Goal: Task Accomplishment & Management: Use online tool/utility

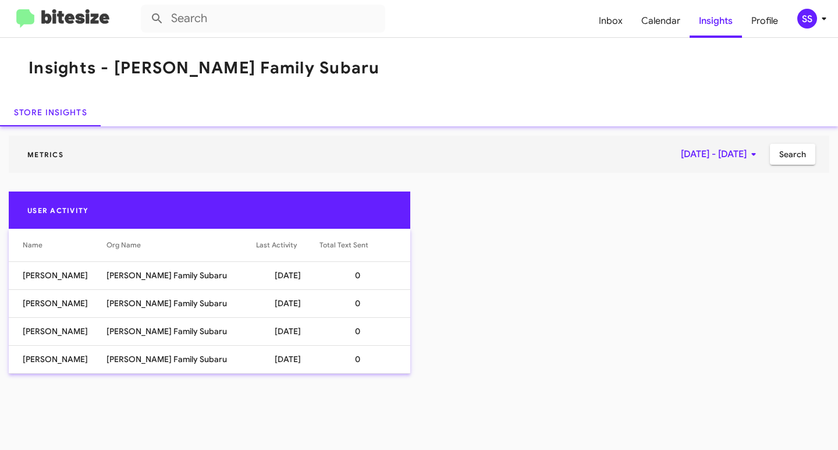
click at [729, 148] on span "[DATE] - [DATE]" at bounding box center [721, 154] width 80 height 21
click at [730, 195] on button "Previous month" at bounding box center [732, 193] width 23 height 23
click at [731, 244] on div "1" at bounding box center [730, 246] width 21 height 21
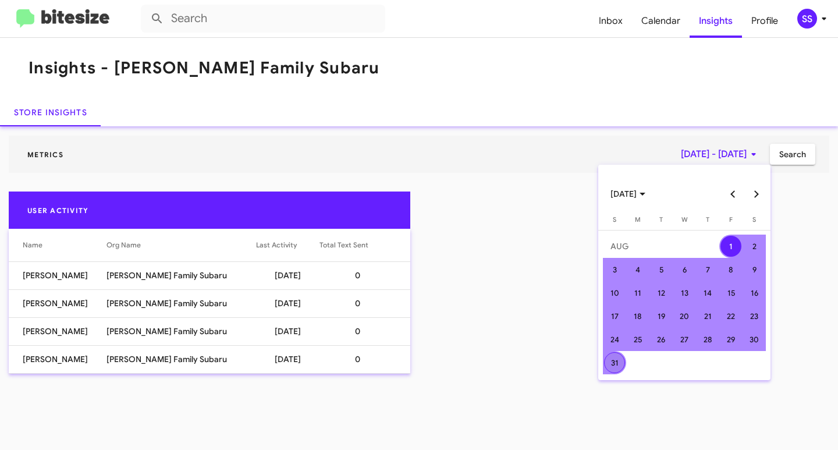
click at [616, 367] on div "31" at bounding box center [614, 362] width 21 height 21
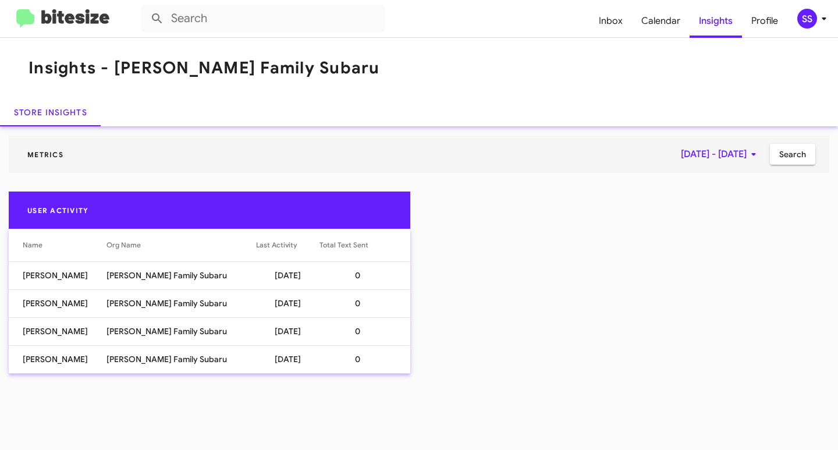
click at [785, 165] on mat-toolbar "Metrics [DATE] - [DATE] Search" at bounding box center [419, 154] width 820 height 37
click at [792, 157] on span "Search" at bounding box center [792, 154] width 27 height 21
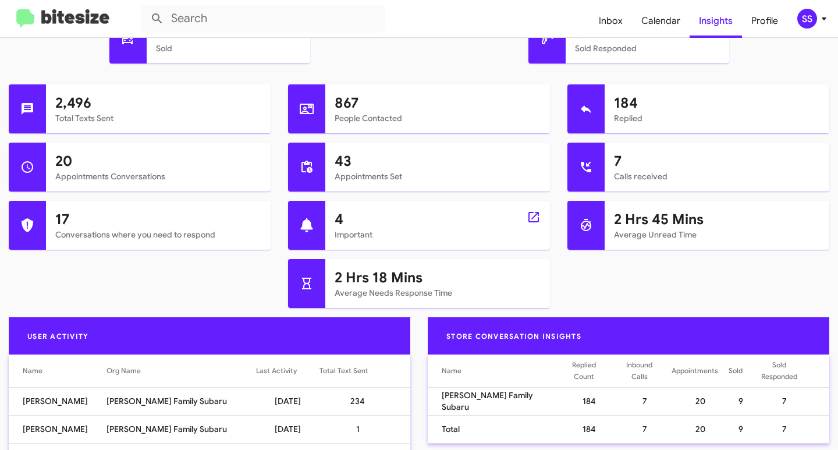
scroll to position [58, 0]
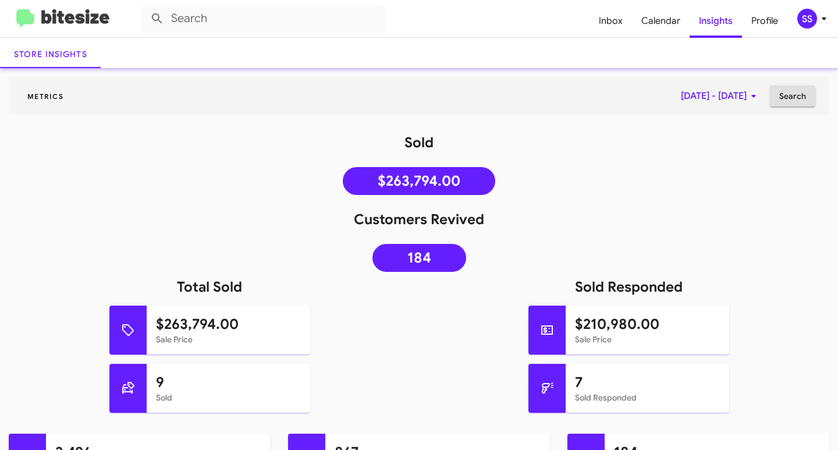
click at [701, 99] on span "[DATE] - [DATE]" at bounding box center [721, 96] width 80 height 21
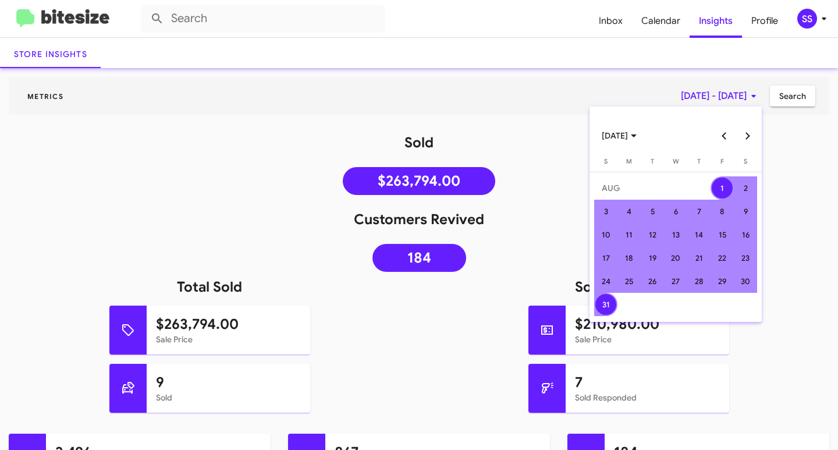
click at [748, 134] on button "Next month" at bounding box center [746, 135] width 23 height 23
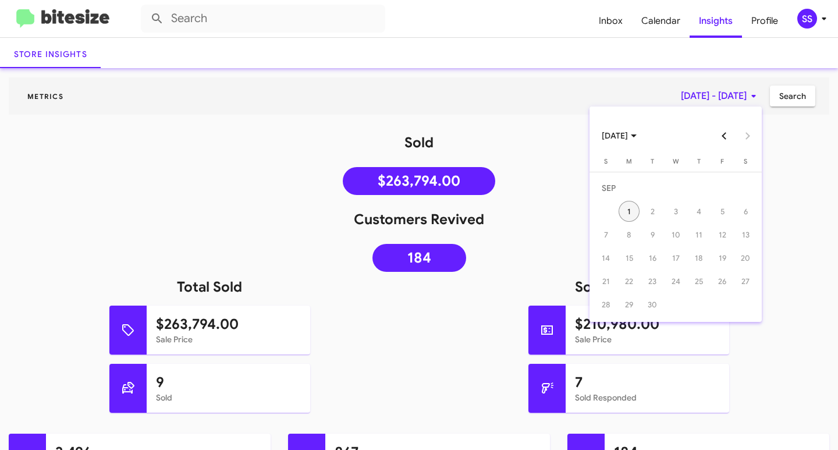
click at [625, 207] on div "1" at bounding box center [628, 211] width 21 height 21
click at [788, 98] on div at bounding box center [419, 225] width 838 height 450
click at [788, 104] on span "Search" at bounding box center [792, 96] width 27 height 21
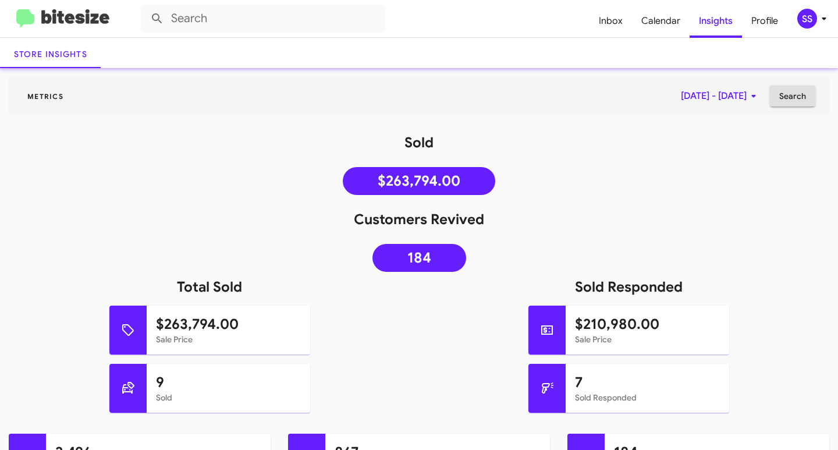
click at [736, 99] on span "[DATE] - [DATE]" at bounding box center [721, 96] width 80 height 21
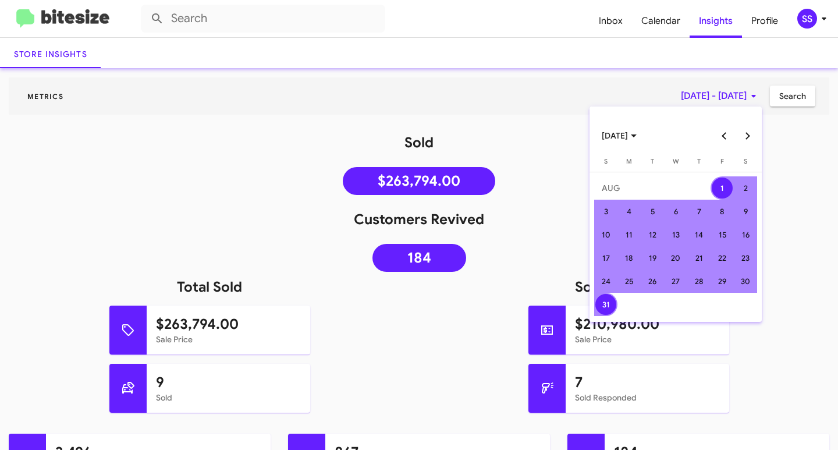
click at [742, 135] on button "Next month" at bounding box center [746, 135] width 23 height 23
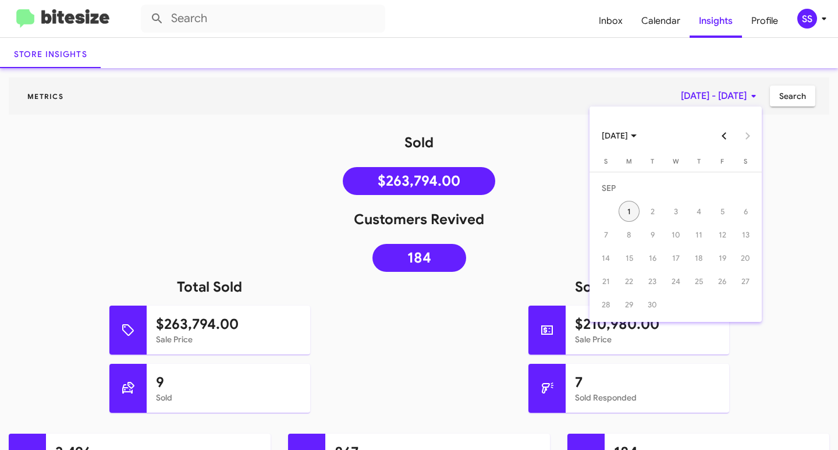
click at [621, 213] on div "1" at bounding box center [628, 211] width 21 height 21
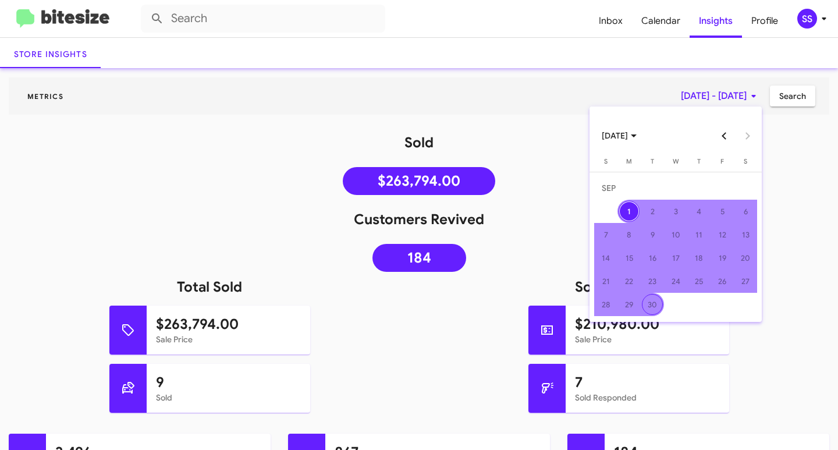
click at [656, 302] on div "30" at bounding box center [652, 304] width 21 height 21
click at [655, 298] on div "30" at bounding box center [652, 304] width 21 height 21
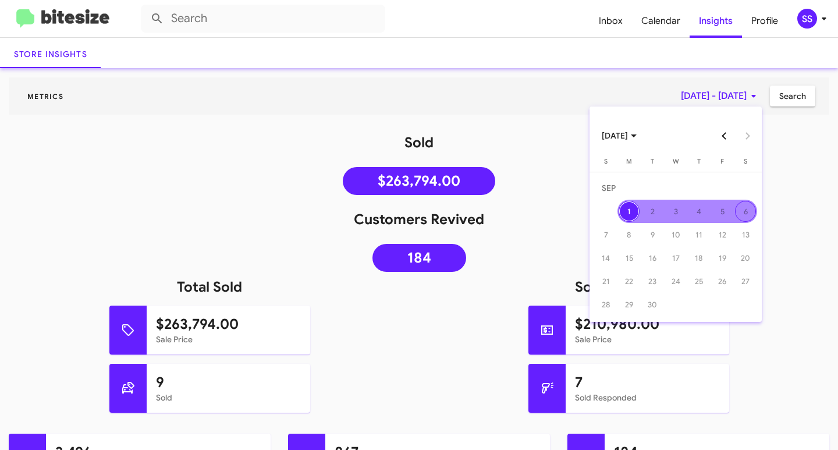
click at [786, 188] on div at bounding box center [419, 225] width 838 height 450
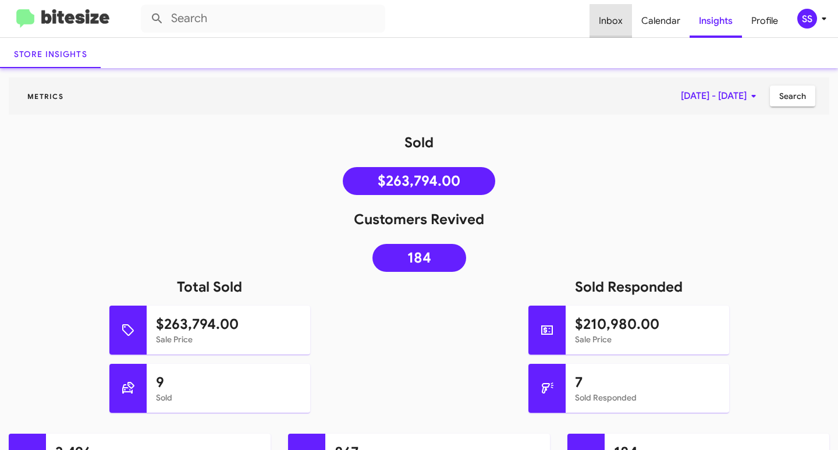
click at [628, 30] on span "Inbox" at bounding box center [610, 21] width 42 height 34
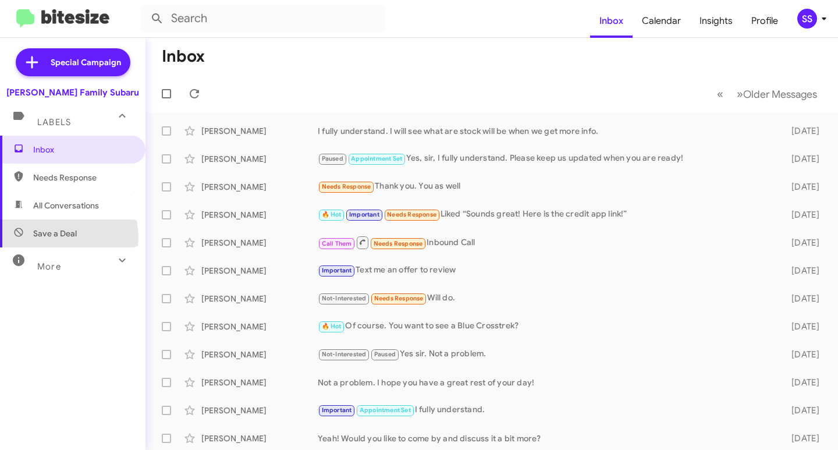
click at [58, 237] on span "Save a Deal" at bounding box center [55, 233] width 44 height 12
type input "in:not-interested"
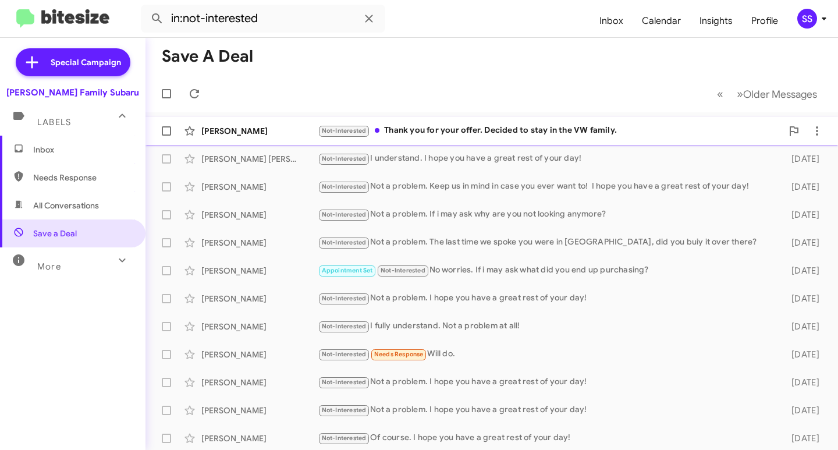
click at [384, 134] on div "Not-Interested Thank you for your offer. Decided to stay in the VW family." at bounding box center [550, 130] width 464 height 13
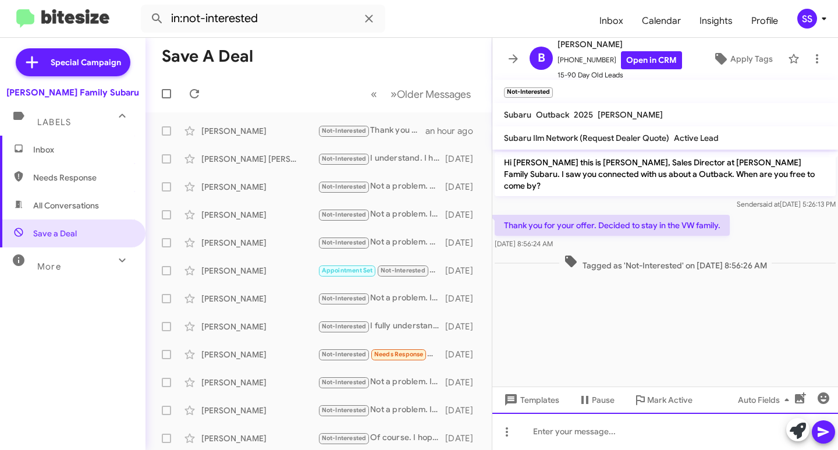
click at [585, 435] on div at bounding box center [665, 431] width 346 height 37
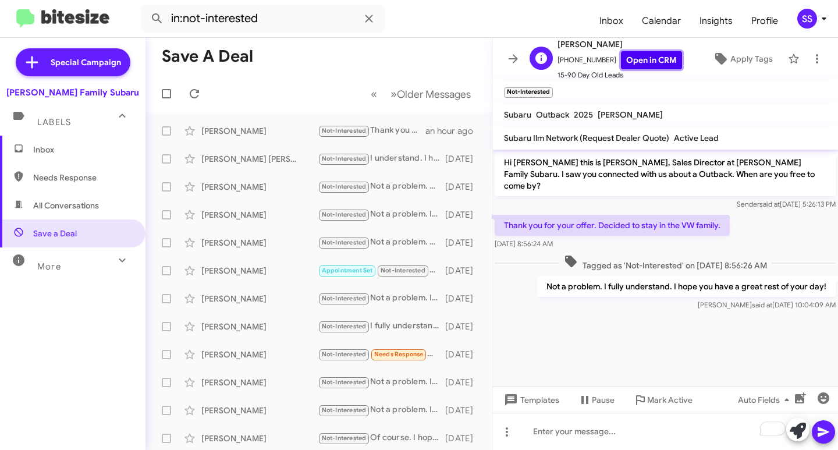
click at [638, 63] on link "Open in CRM" at bounding box center [651, 60] width 61 height 18
click at [51, 157] on span "Inbox" at bounding box center [72, 150] width 145 height 28
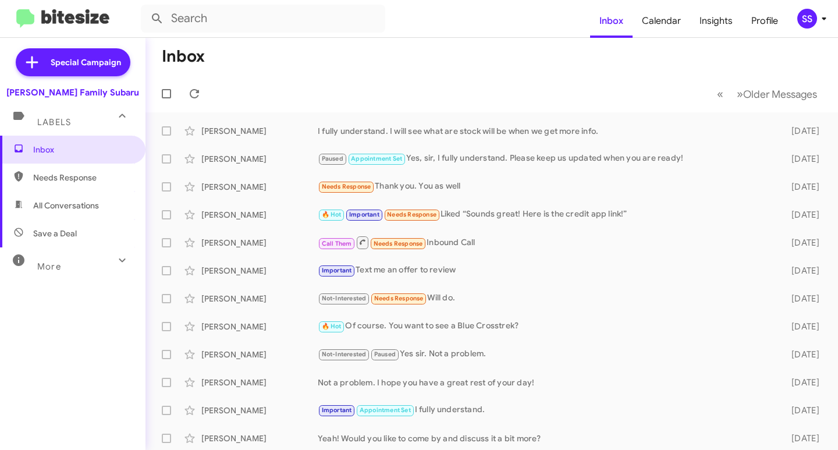
click at [79, 228] on span "Save a Deal" at bounding box center [72, 233] width 145 height 28
type input "in:not-interested"
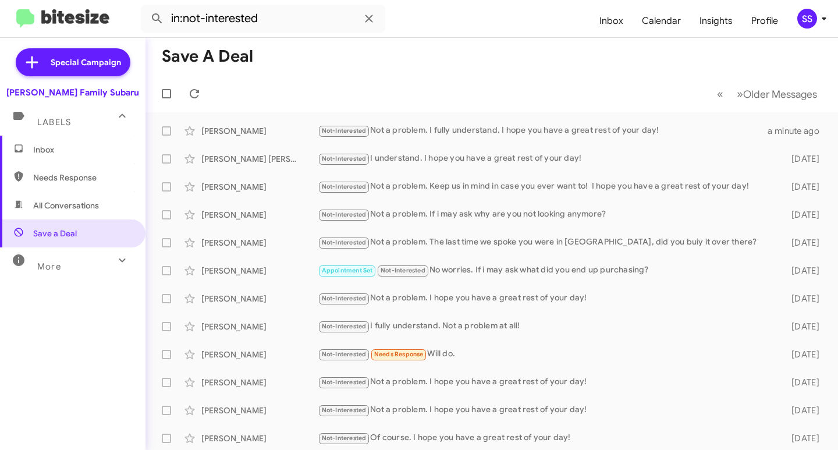
click at [94, 148] on span "Inbox" at bounding box center [82, 150] width 99 height 12
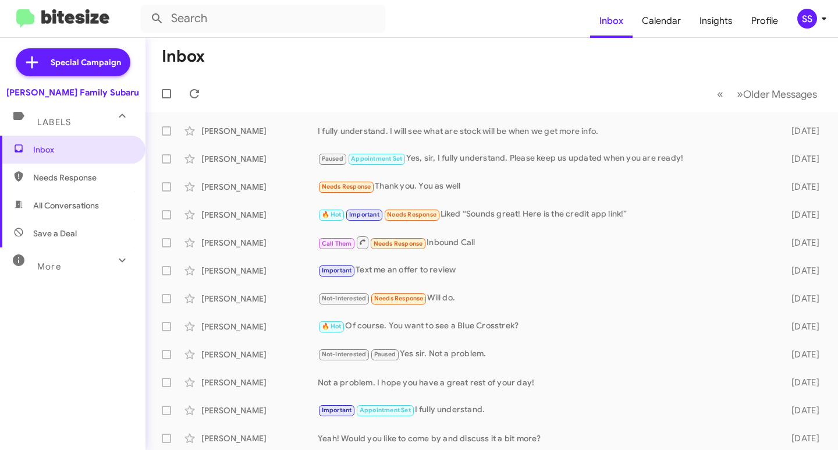
click at [435, 75] on mat-toolbar-row "« Previous » Next Older Messages" at bounding box center [491, 93] width 692 height 37
click at [673, 28] on span "Calendar" at bounding box center [661, 21] width 58 height 34
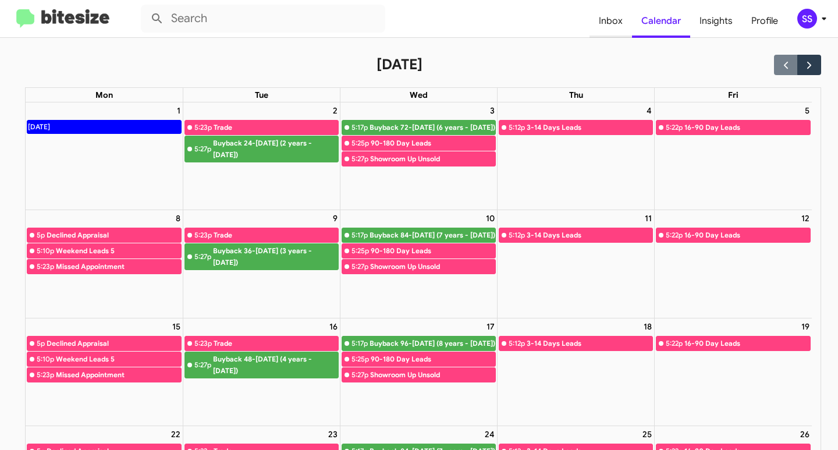
click at [609, 24] on span "Inbox" at bounding box center [610, 21] width 42 height 34
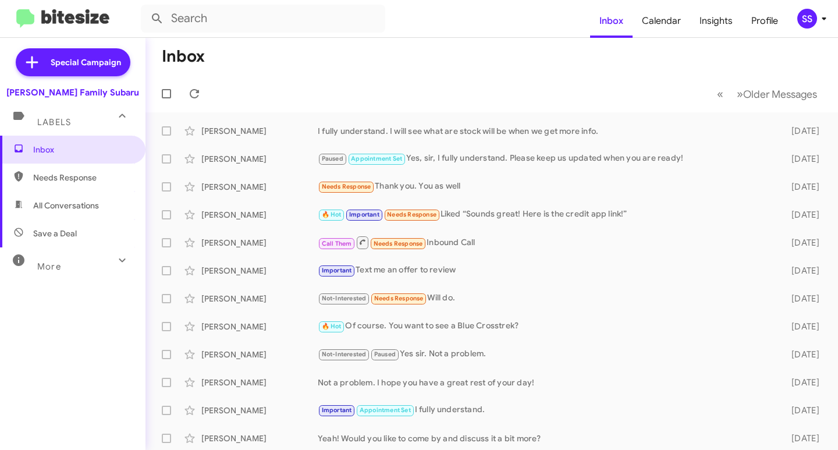
click at [55, 227] on span "Save a Deal" at bounding box center [72, 233] width 145 height 28
type input "in:not-interested"
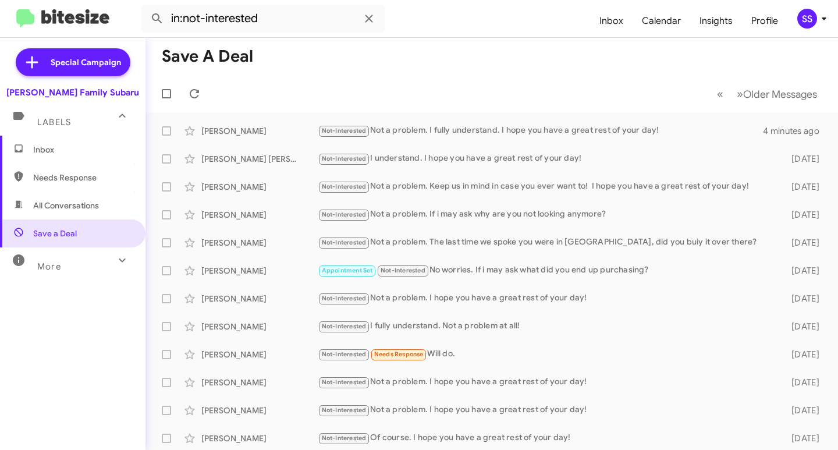
click at [69, 148] on span "Inbox" at bounding box center [82, 150] width 99 height 12
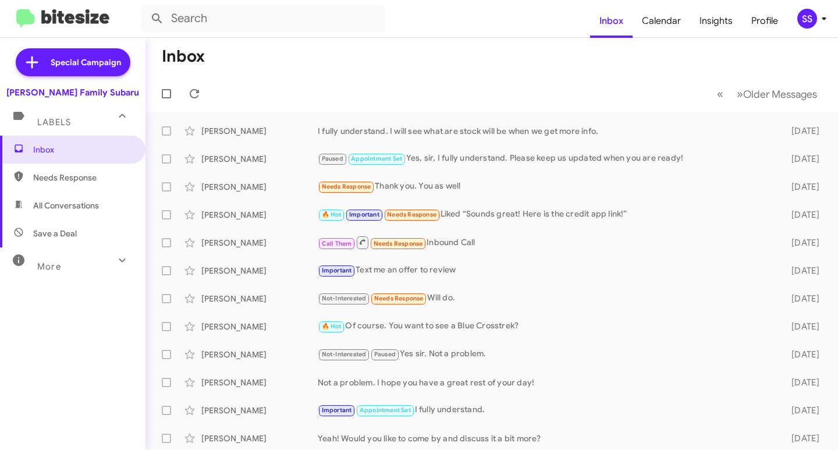
click at [384, 74] on mat-toolbar-row "Inbox" at bounding box center [491, 56] width 692 height 37
click at [47, 232] on span "Save a Deal" at bounding box center [55, 233] width 44 height 12
type input "in:not-interested"
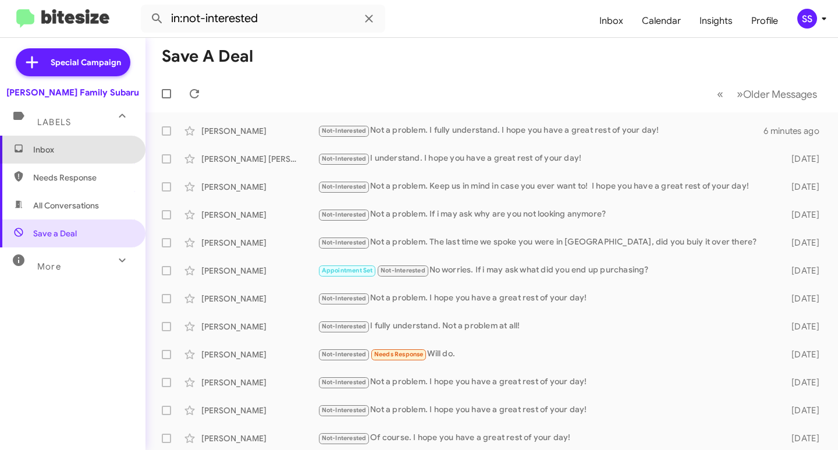
click at [82, 154] on span "Inbox" at bounding box center [82, 150] width 99 height 12
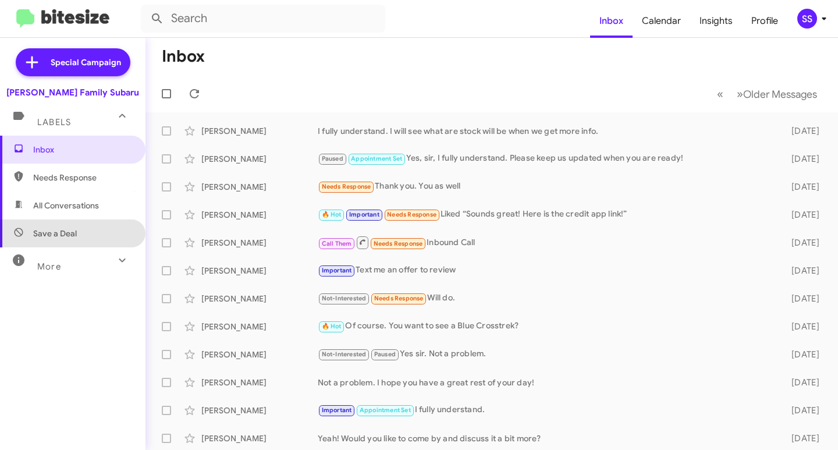
click at [95, 220] on span "Save a Deal" at bounding box center [72, 233] width 145 height 28
type input "in:not-interested"
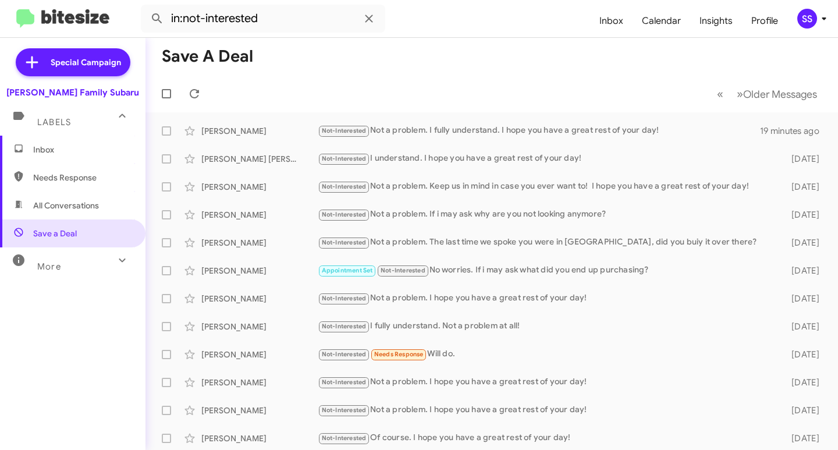
click at [92, 145] on span "Inbox" at bounding box center [82, 150] width 99 height 12
